Goal: Find specific page/section: Find specific page/section

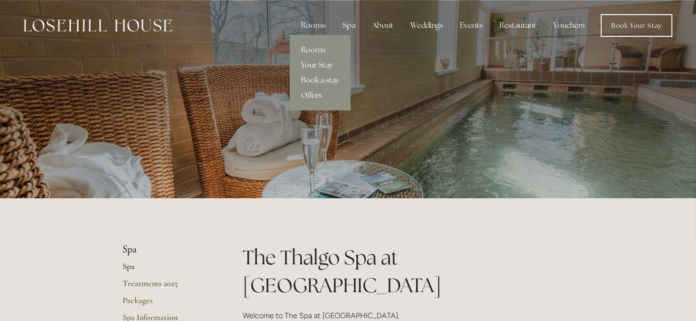
click at [317, 27] on div "Rooms" at bounding box center [314, 25] width 40 height 19
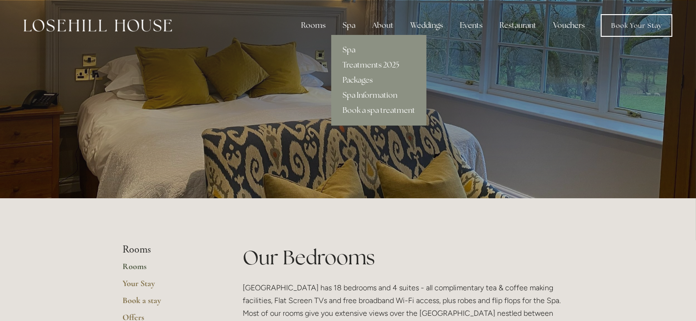
click at [355, 50] on link "Spa" at bounding box center [378, 49] width 95 height 15
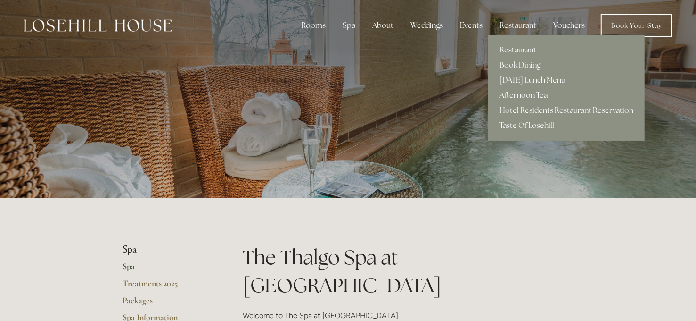
click at [518, 26] on div "Restaurant" at bounding box center [518, 25] width 52 height 19
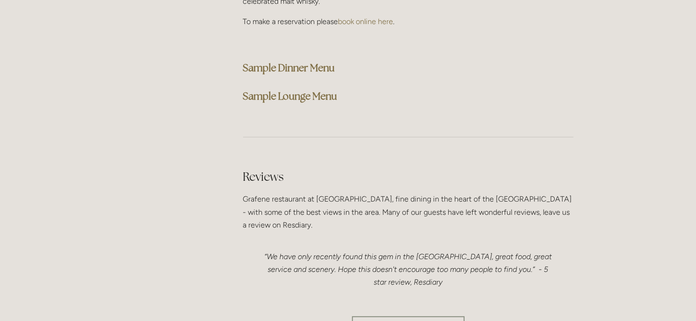
scroll to position [3243, 0]
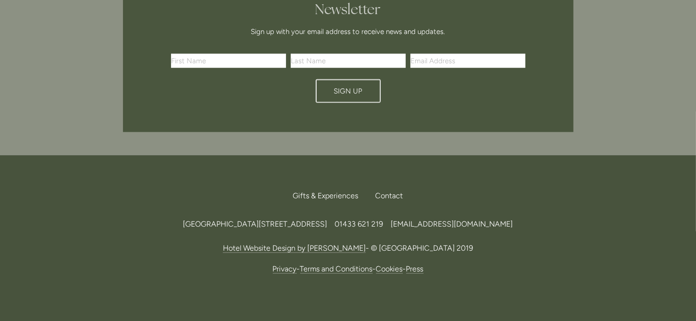
drag, startPoint x: 350, startPoint y: 185, endPoint x: 326, endPoint y: 185, distance: 24.5
click at [326, 219] on span "[GEOGRAPHIC_DATA][STREET_ADDRESS]" at bounding box center [255, 223] width 144 height 9
drag, startPoint x: 326, startPoint y: 185, endPoint x: 328, endPoint y: 194, distance: 9.2
click at [328, 194] on div "Back to Top Gifts & Experiences Contact Call Us Find Us Losehill House Hotel & …" at bounding box center [348, 230] width 481 height 150
drag, startPoint x: 323, startPoint y: 182, endPoint x: 351, endPoint y: 182, distance: 28.3
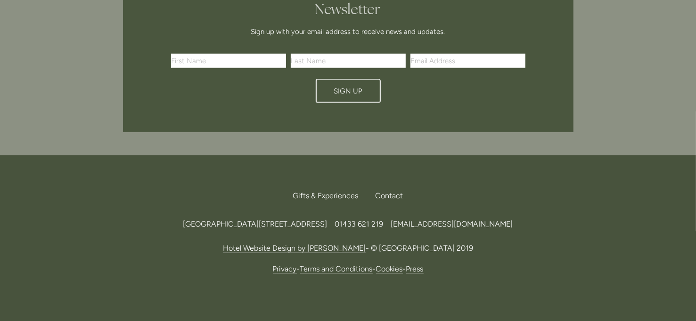
click at [328, 219] on span "[GEOGRAPHIC_DATA][STREET_ADDRESS]" at bounding box center [255, 223] width 144 height 9
copy span "S33 6AF"
